Goal: Task Accomplishment & Management: Use online tool/utility

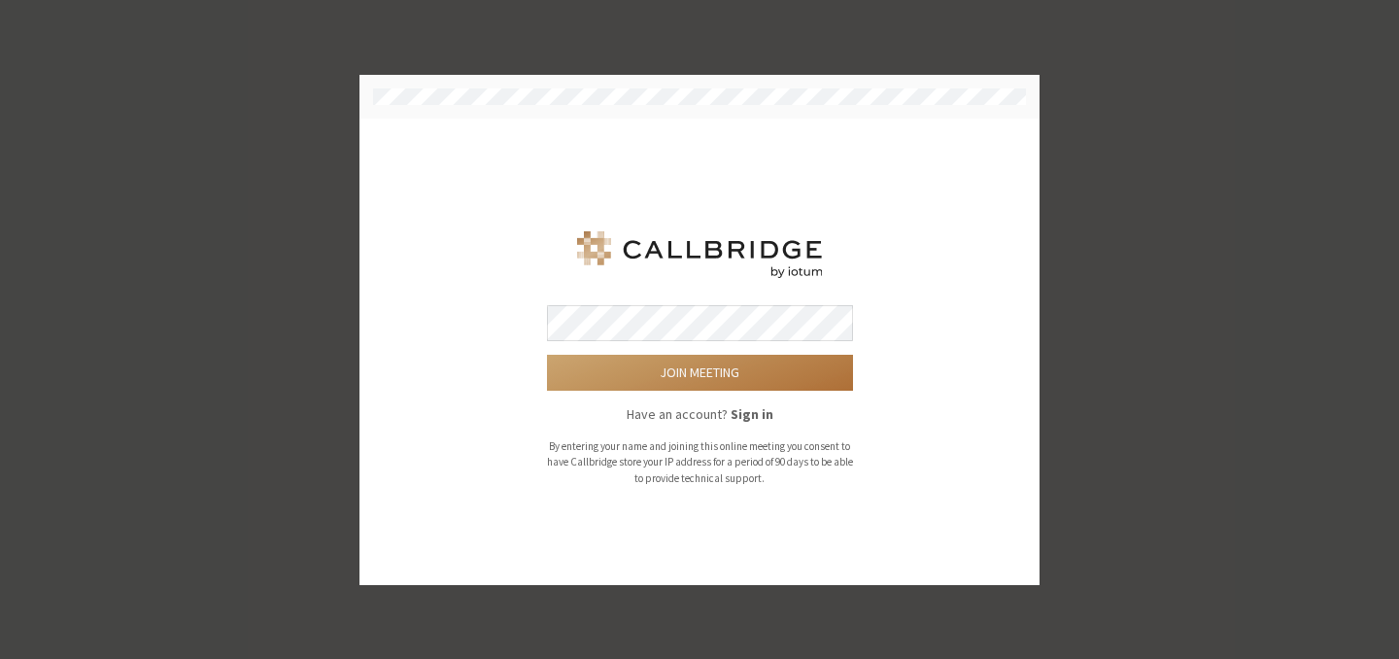
click at [686, 388] on button "Join meeting" at bounding box center [700, 373] width 306 height 36
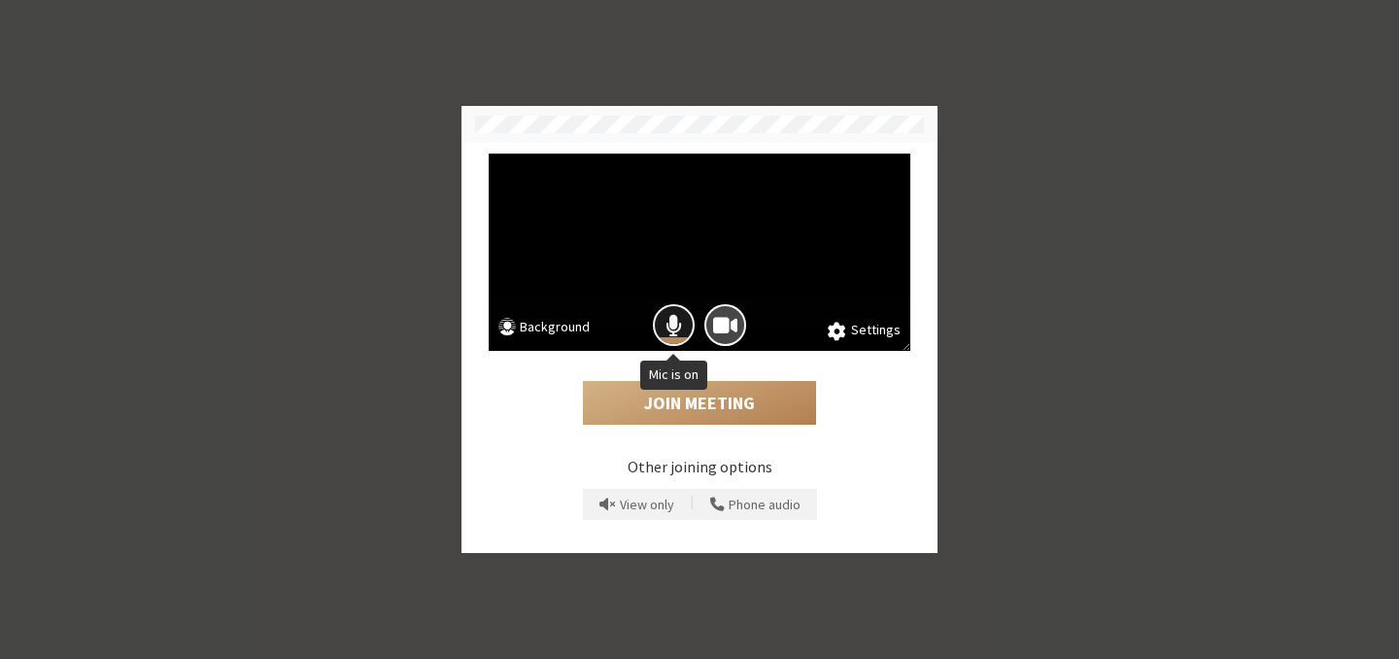
click at [685, 325] on button "Mic is on" at bounding box center [674, 325] width 42 height 42
click at [710, 326] on button "Camera is on" at bounding box center [726, 325] width 42 height 42
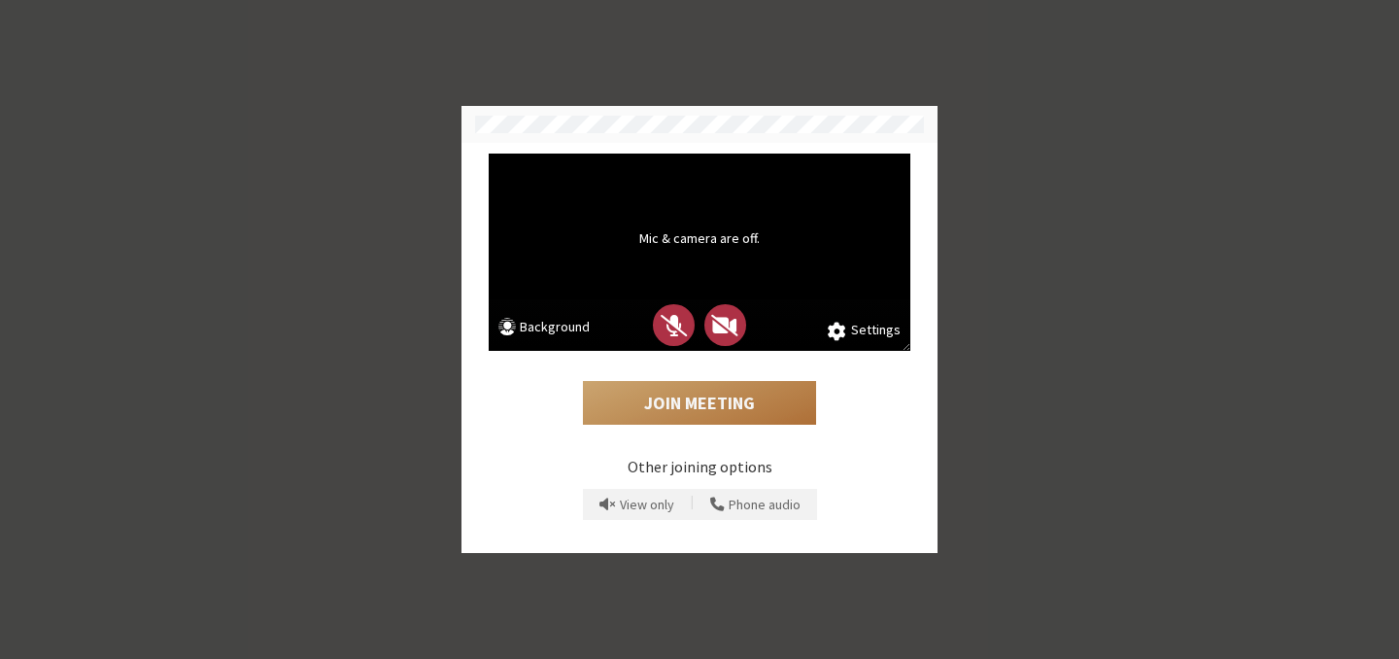
click at [688, 396] on button "Join Meeting" at bounding box center [699, 403] width 233 height 45
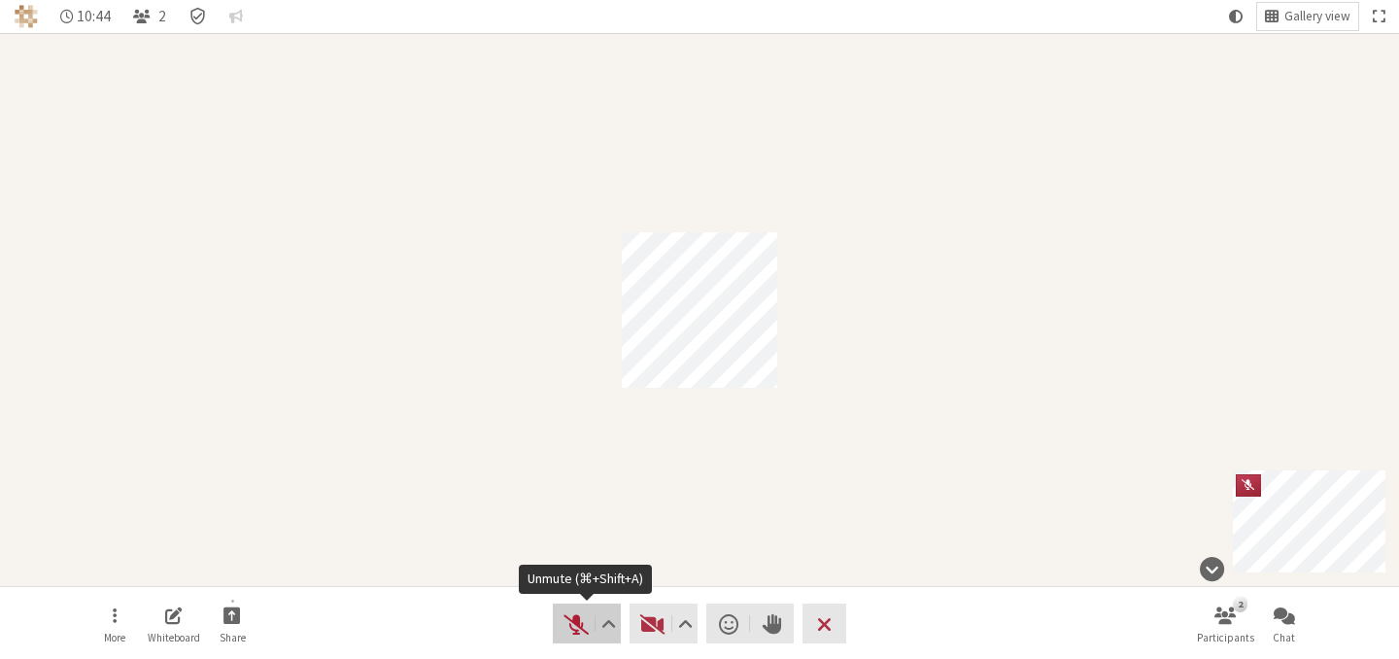
click at [582, 624] on span "Unmute (⌘+Shift+A)" at bounding box center [576, 623] width 27 height 27
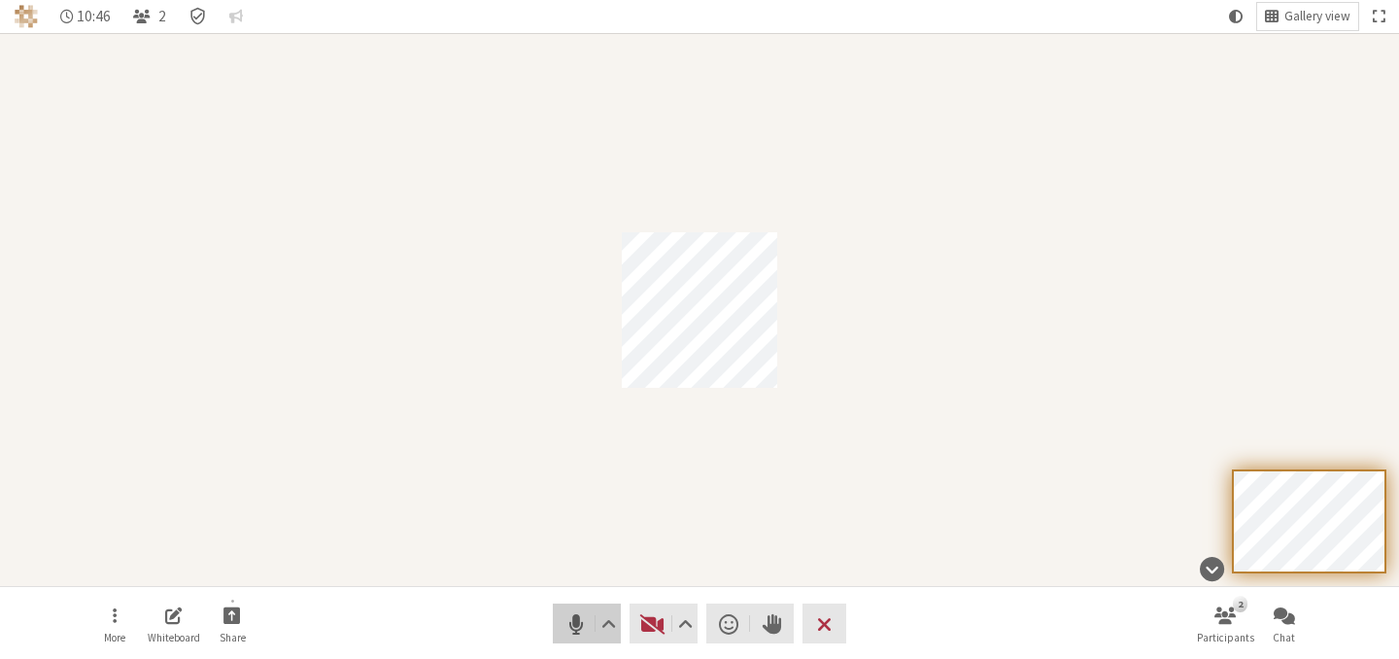
click at [580, 628] on span "Mute (⌘+Shift+A)" at bounding box center [576, 623] width 27 height 27
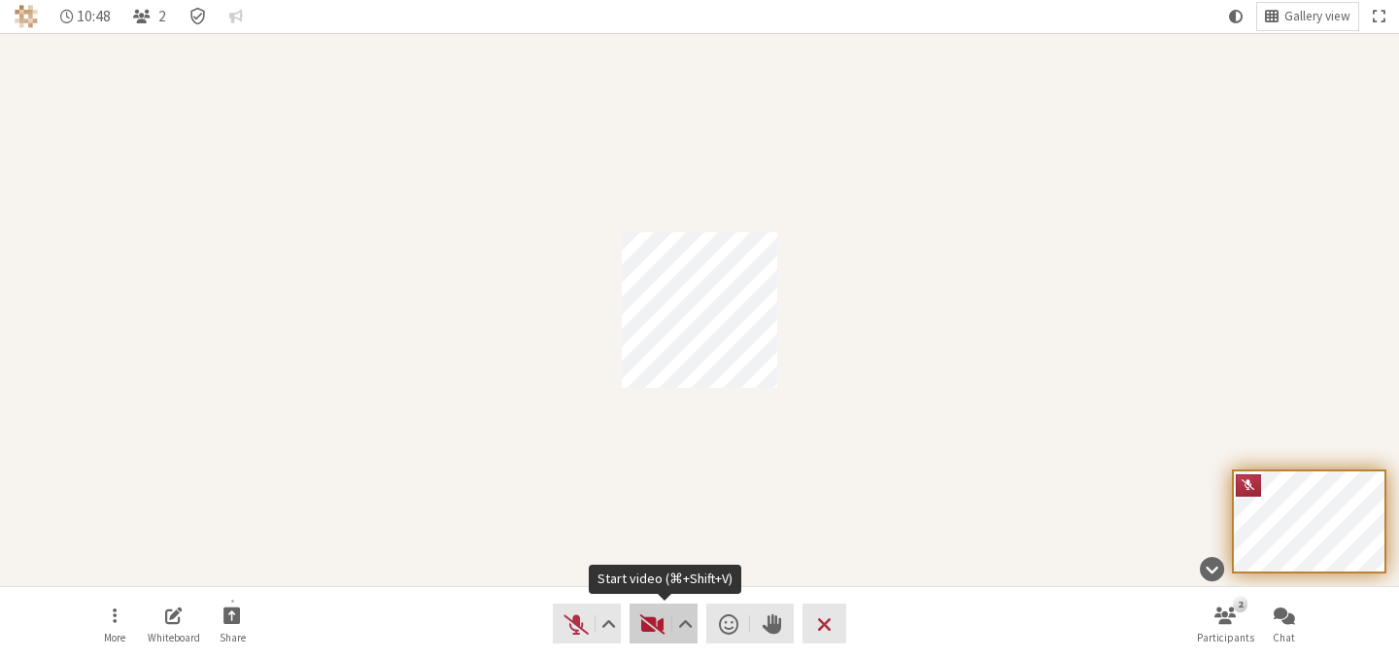
click at [644, 623] on span "Start video (⌘+Shift+V)" at bounding box center [652, 623] width 27 height 27
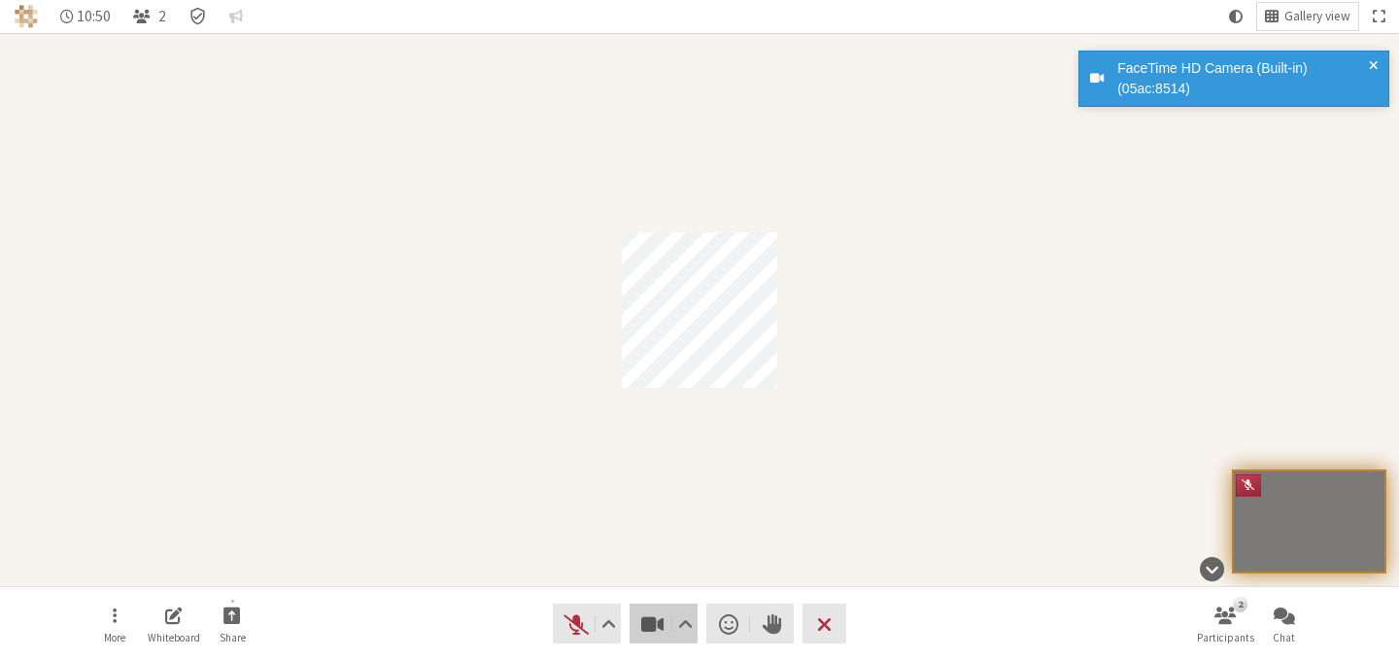
click at [645, 621] on span "Stop video (⌘+Shift+V)" at bounding box center [652, 623] width 27 height 27
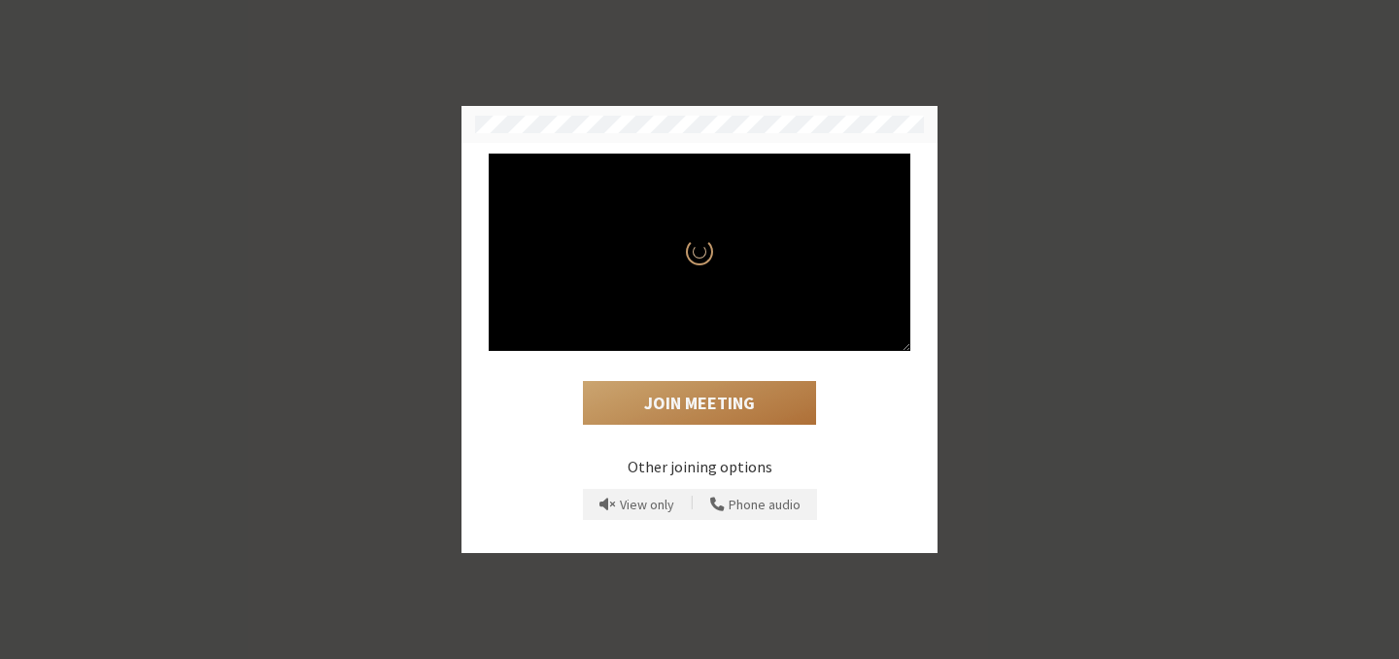
click at [661, 408] on button "Join Meeting" at bounding box center [699, 403] width 233 height 45
